Goal: Browse casually

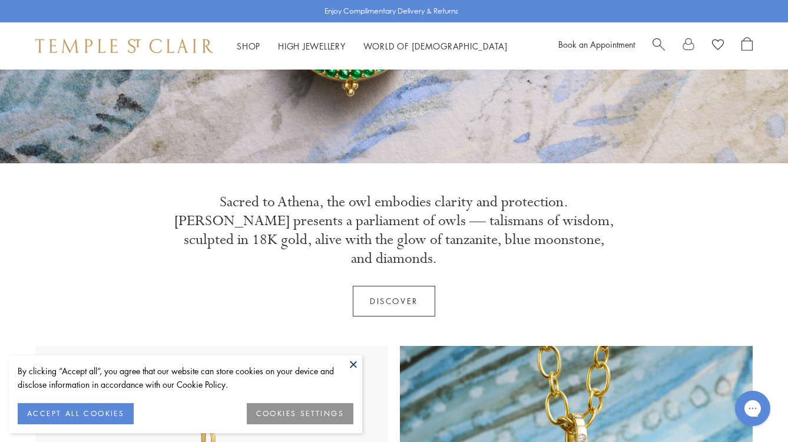
scroll to position [301, 0]
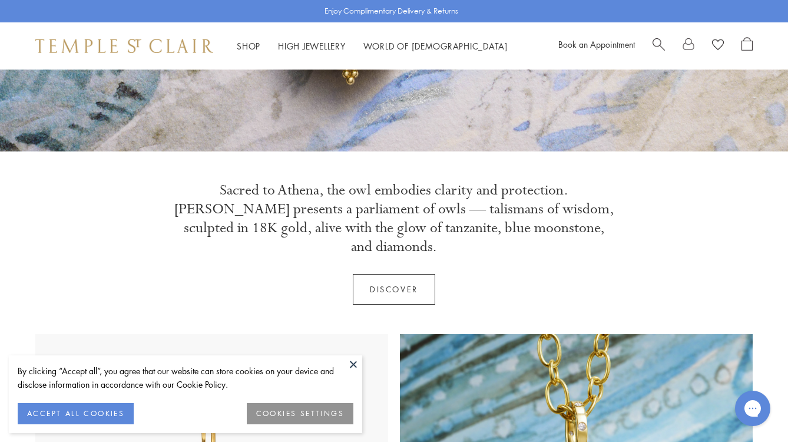
click at [112, 419] on button "ACCEPT ALL COOKIES" at bounding box center [76, 413] width 116 height 21
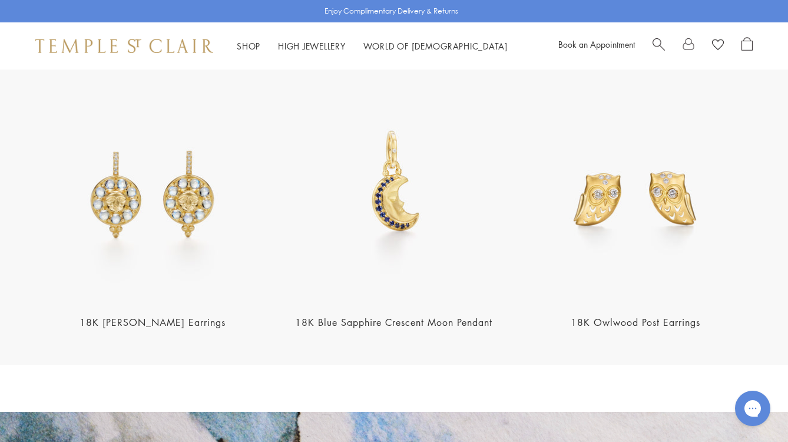
scroll to position [1452, 0]
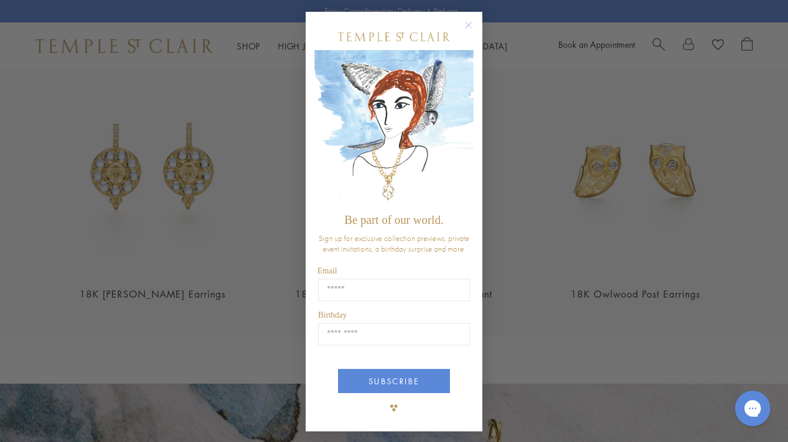
click at [472, 24] on circle "Close dialog" at bounding box center [469, 25] width 14 height 14
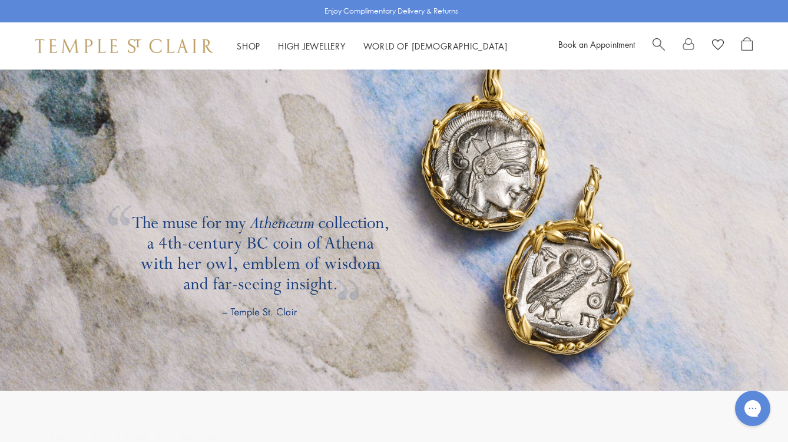
scroll to position [1825, 0]
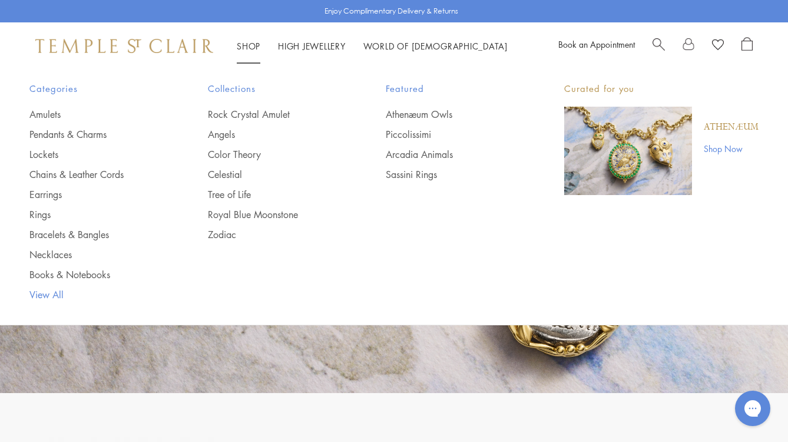
click at [57, 290] on link "View All" at bounding box center [94, 294] width 131 height 13
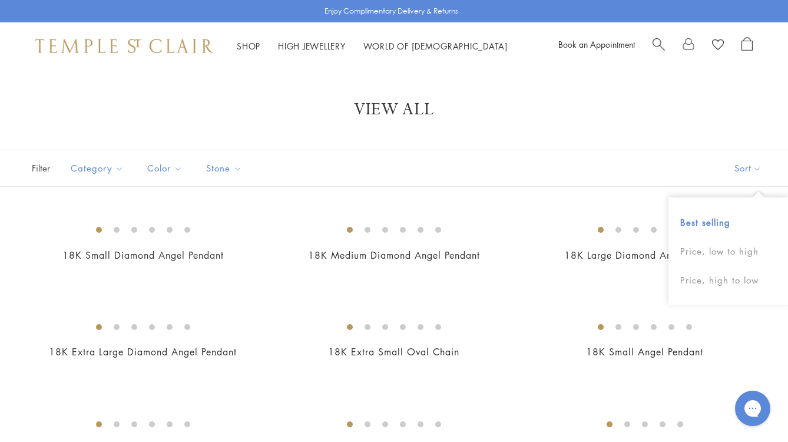
click at [713, 220] on button "Best selling" at bounding box center [728, 222] width 120 height 29
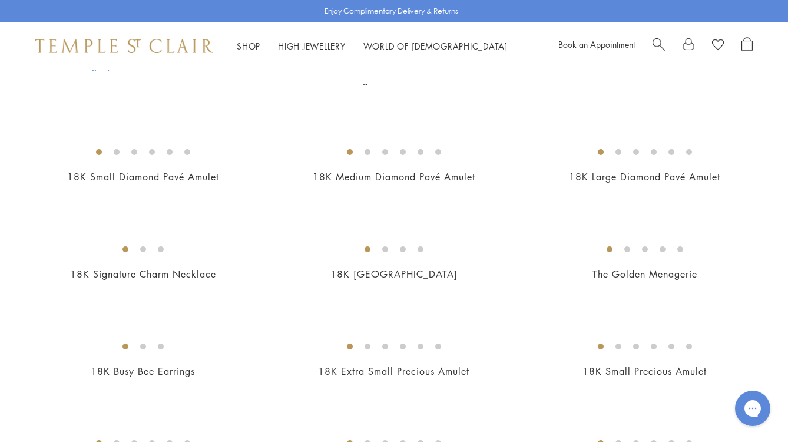
scroll to position [1830, 0]
